Goal: Task Accomplishment & Management: Complete application form

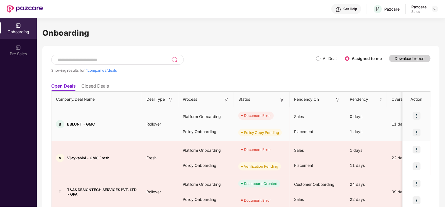
click at [419, 111] on div at bounding box center [417, 115] width 28 height 17
click at [418, 113] on img at bounding box center [417, 116] width 8 height 8
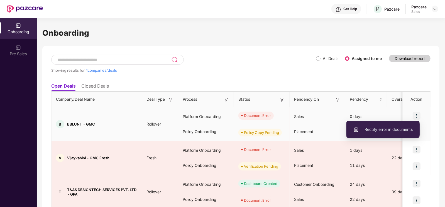
click at [380, 131] on span "Rectify error in documents" at bounding box center [383, 129] width 59 height 6
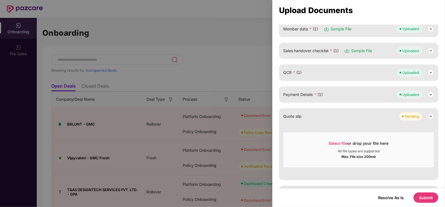
scroll to position [107, 0]
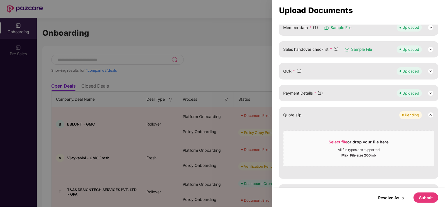
click at [432, 70] on img at bounding box center [431, 71] width 7 height 7
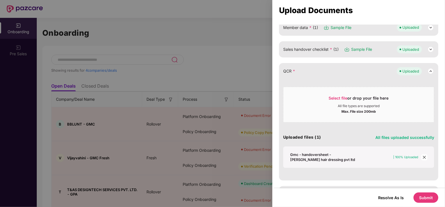
click at [423, 155] on icon "close" at bounding box center [425, 157] width 4 height 4
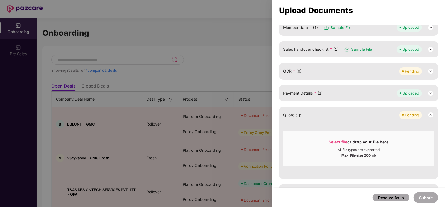
click at [342, 139] on span "Select file" at bounding box center [338, 141] width 19 height 5
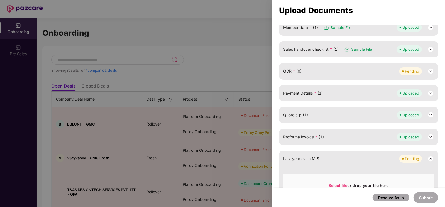
click at [429, 70] on img at bounding box center [431, 71] width 7 height 7
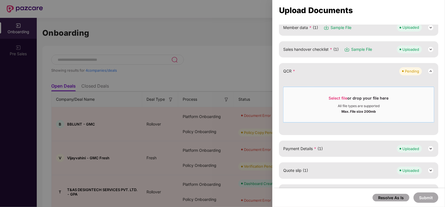
click at [336, 97] on span "Select file" at bounding box center [338, 98] width 19 height 5
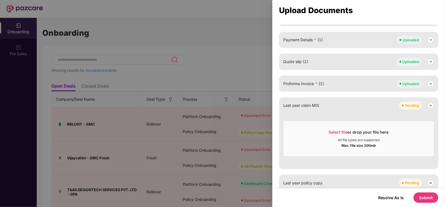
scroll to position [161, 0]
click at [423, 196] on button "Submit" at bounding box center [426, 197] width 25 height 10
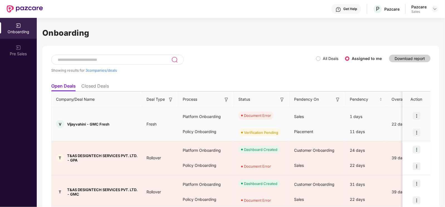
click at [417, 115] on img at bounding box center [417, 116] width 8 height 8
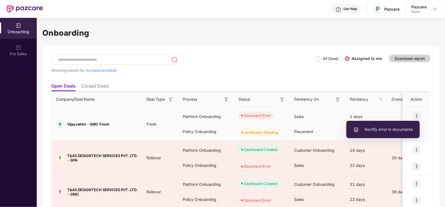
click at [374, 129] on span "Rectify error in documents" at bounding box center [383, 129] width 59 height 6
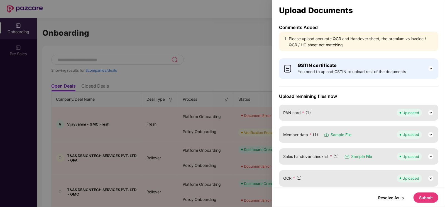
click at [330, 41] on li "Please upload accurate QCR and Handover sheet, the premium vs invoice / QCR / H…" at bounding box center [361, 42] width 145 height 12
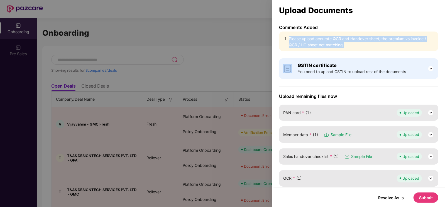
click at [330, 41] on li "Please upload accurate QCR and Handover sheet, the premium vs invoice / QCR / H…" at bounding box center [361, 42] width 145 height 12
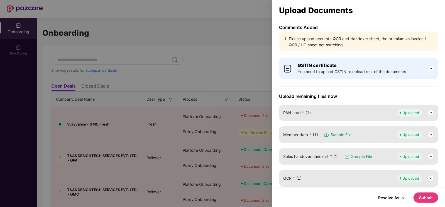
click at [234, 46] on div at bounding box center [222, 103] width 445 height 207
